Goal: Find specific page/section: Find specific page/section

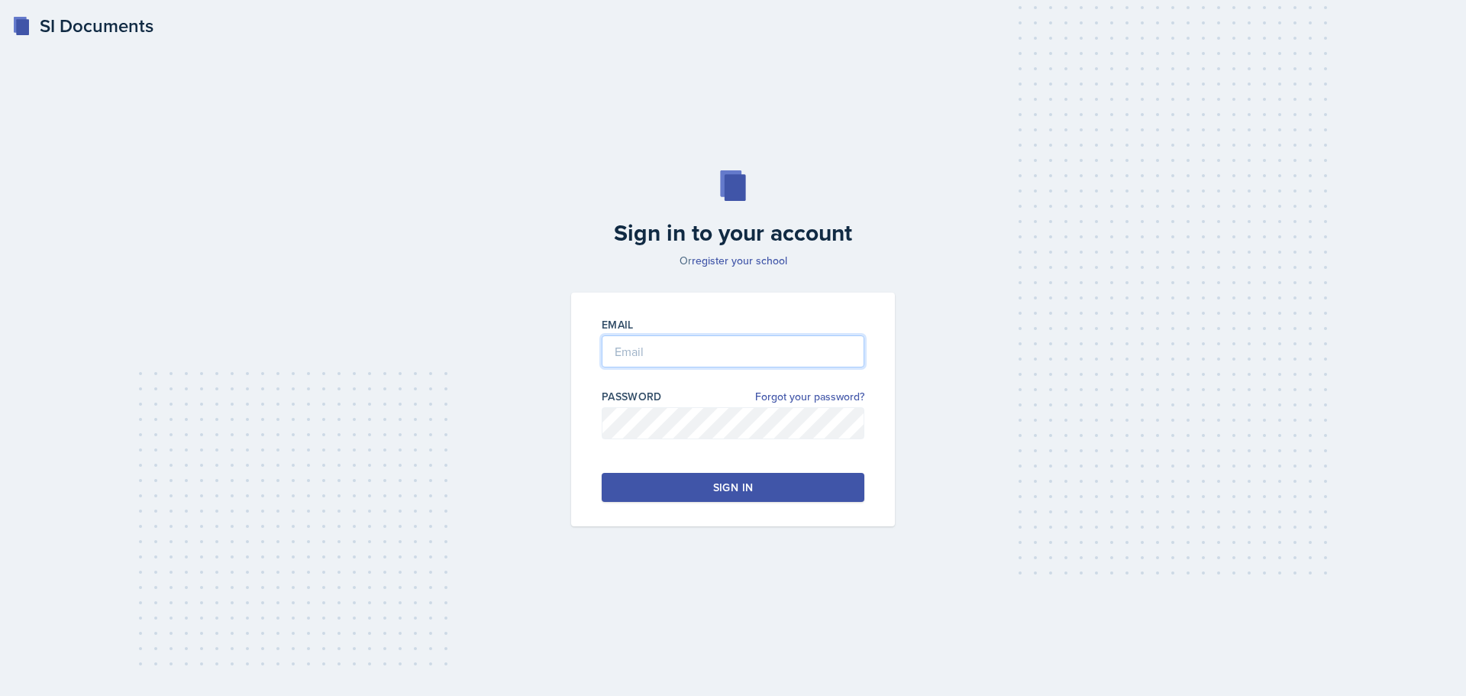
type input "[EMAIL_ADDRESS][DOMAIN_NAME]"
click at [705, 493] on button "Sign in" at bounding box center [733, 487] width 263 height 29
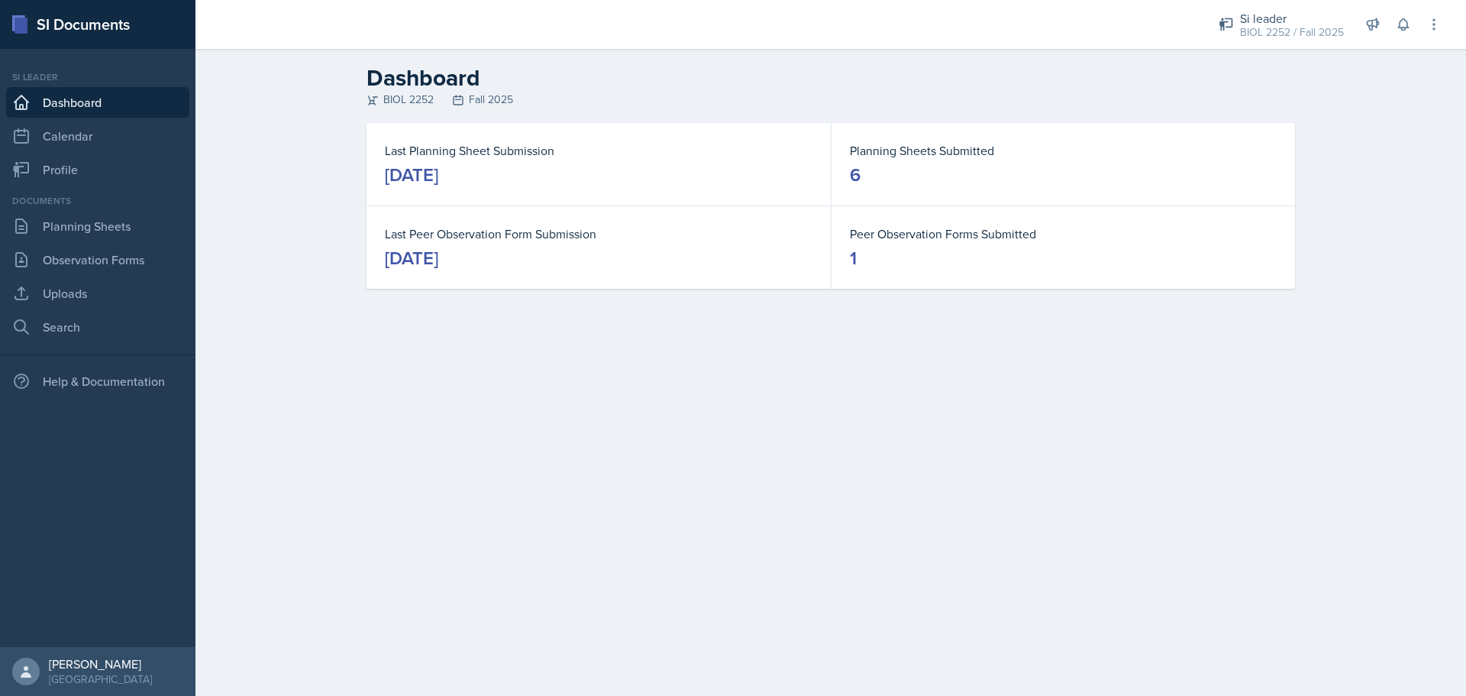
click at [103, 102] on link "Dashboard" at bounding box center [97, 102] width 183 height 31
click at [131, 254] on link "Observation Forms" at bounding box center [97, 259] width 183 height 31
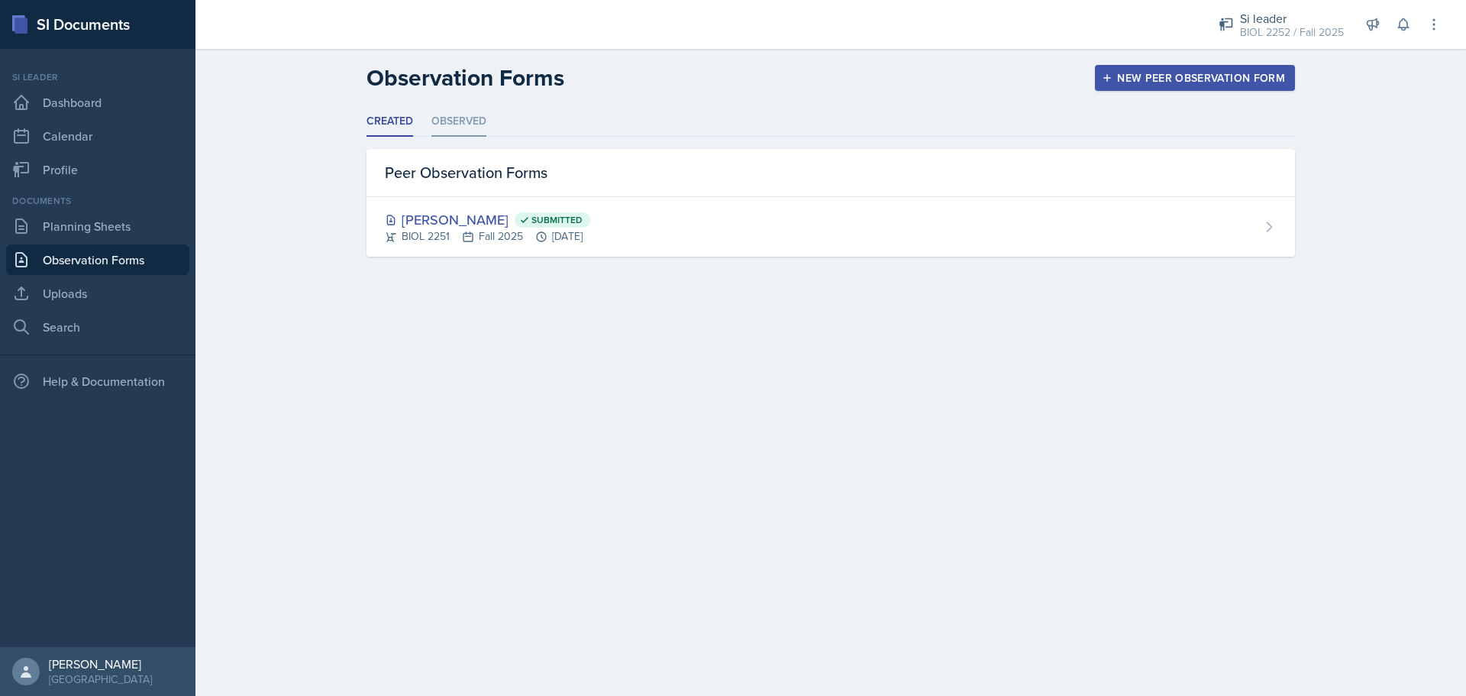
click at [463, 124] on li "Observed" at bounding box center [459, 122] width 55 height 30
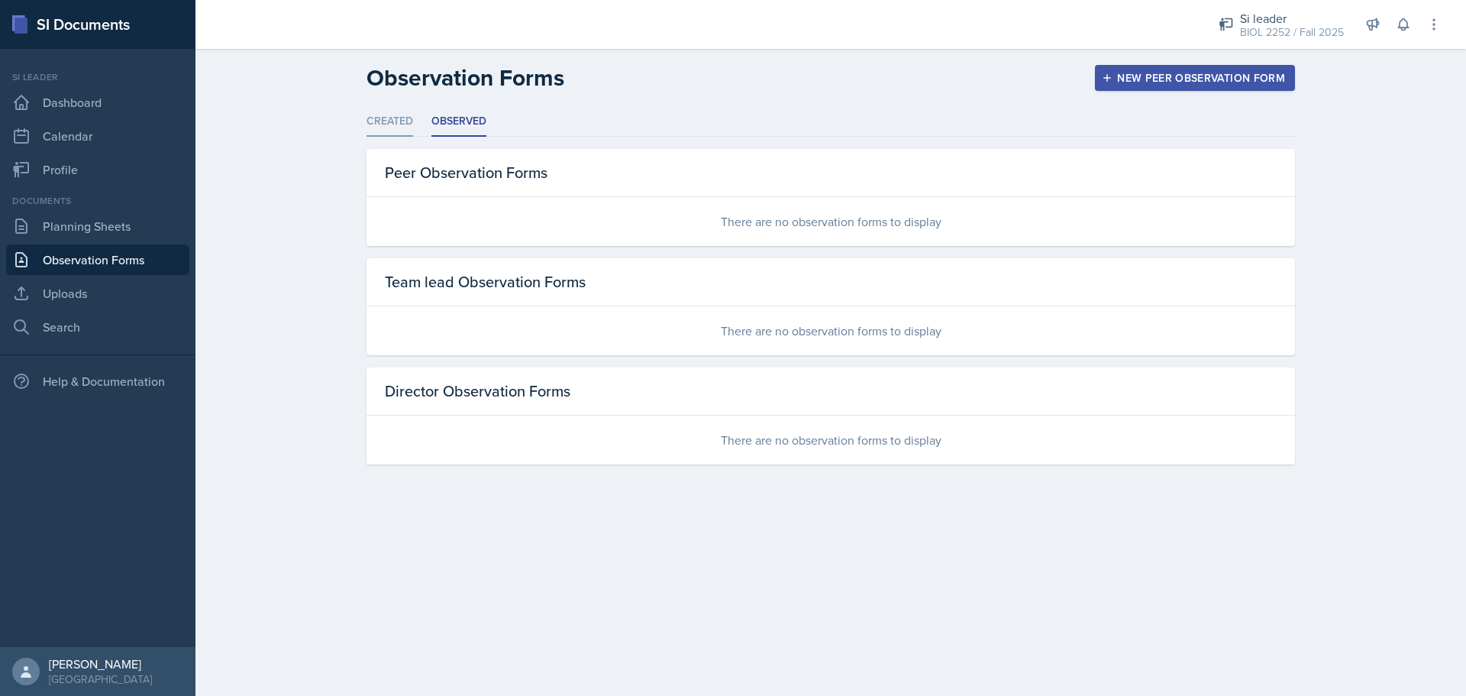
click at [410, 121] on li "Created" at bounding box center [390, 122] width 47 height 30
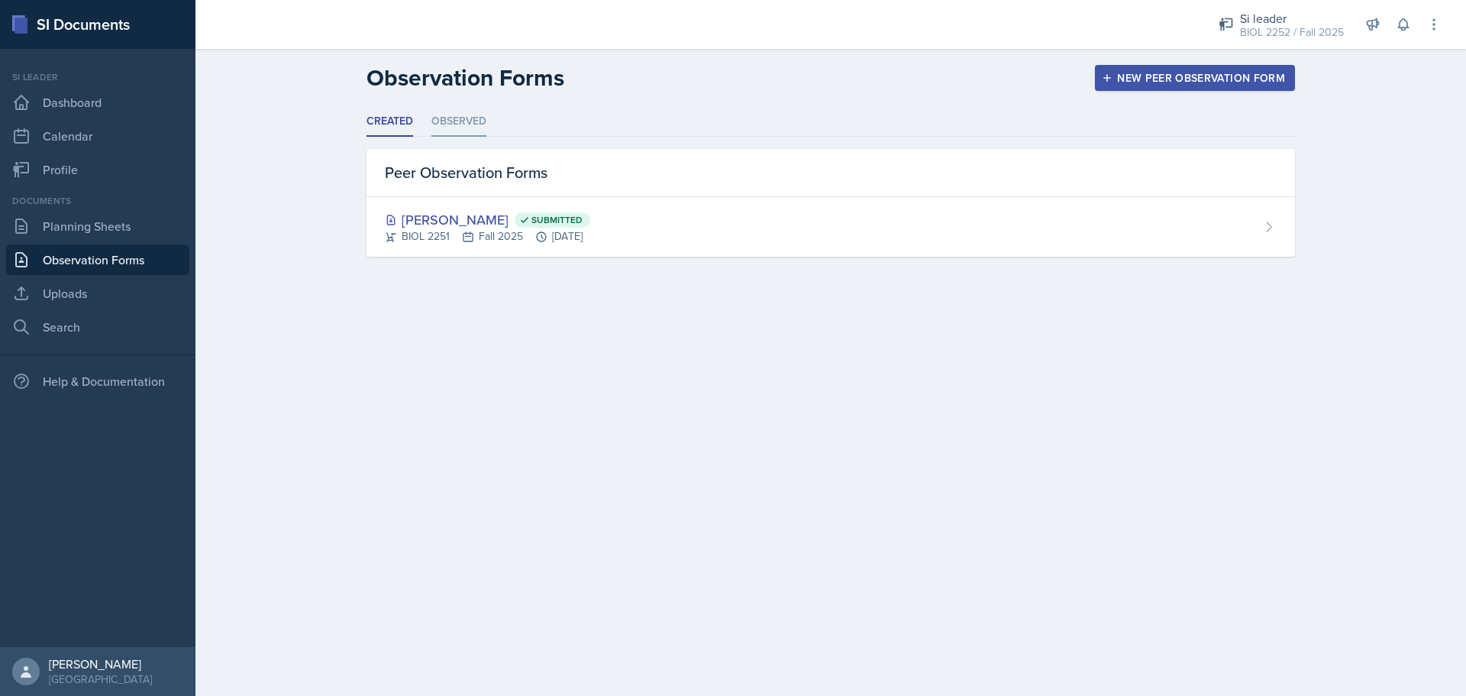
click at [438, 118] on li "Observed" at bounding box center [459, 122] width 55 height 30
